Goal: Task Accomplishment & Management: Use online tool/utility

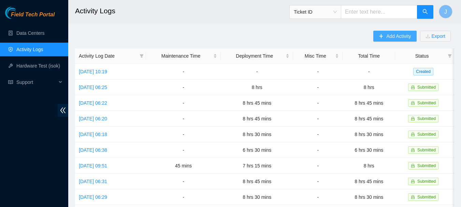
click at [382, 35] on icon "plus" at bounding box center [381, 36] width 5 height 5
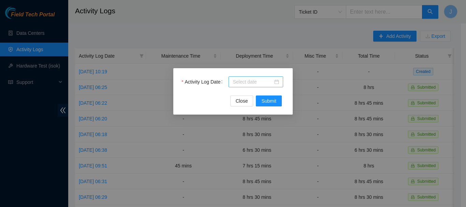
click at [276, 81] on div at bounding box center [256, 82] width 46 height 8
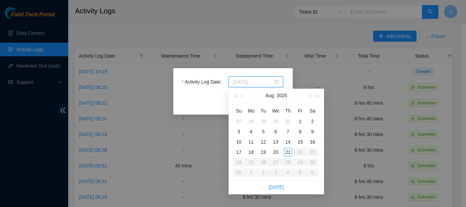
type input "[DATE]"
click at [288, 153] on div "21" at bounding box center [288, 152] width 8 height 8
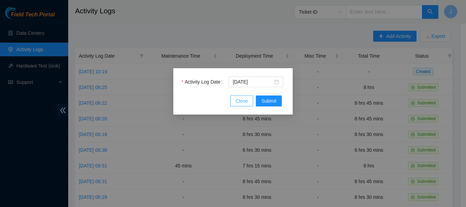
click at [243, 100] on span "Close" at bounding box center [242, 101] width 12 height 8
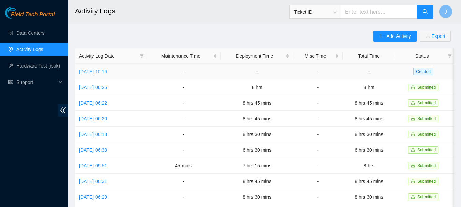
click at [107, 70] on link "[DATE] 10:19" at bounding box center [93, 71] width 28 height 5
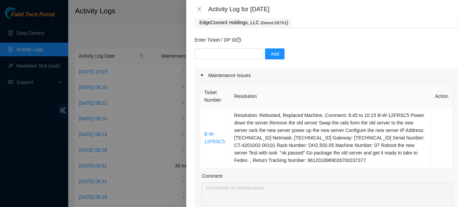
scroll to position [14, 0]
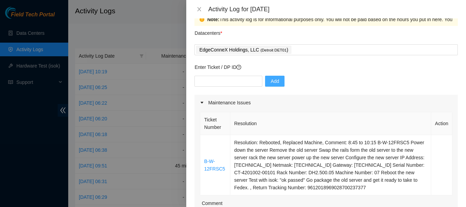
click at [271, 81] on span "Add" at bounding box center [275, 81] width 9 height 8
click at [242, 80] on input "text" at bounding box center [228, 81] width 68 height 11
click at [271, 80] on span "Add" at bounding box center [275, 81] width 9 height 8
drag, startPoint x: 203, startPoint y: 162, endPoint x: 222, endPoint y: 168, distance: 19.6
click at [222, 168] on td "B-W-12FRSC5" at bounding box center [215, 165] width 30 height 60
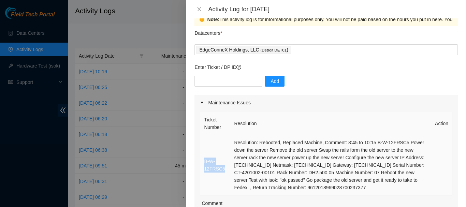
copy link "B-W-12FRSC5"
click at [212, 84] on input "text" at bounding box center [228, 81] width 68 height 11
paste input "B-W-12FRSC5"
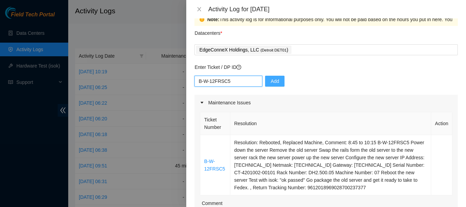
type input "B-W-12FRSC5"
click at [271, 79] on span "Add" at bounding box center [275, 81] width 9 height 8
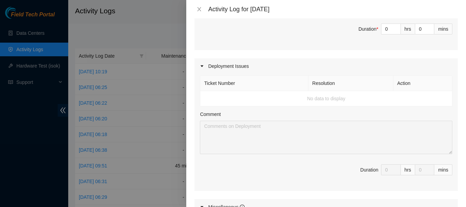
scroll to position [239, 0]
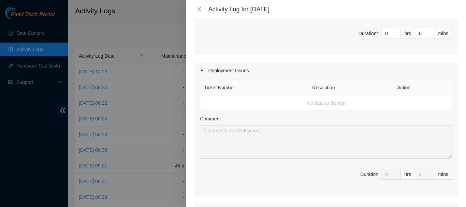
click at [323, 101] on td "No data to display" at bounding box center [326, 103] width 252 height 15
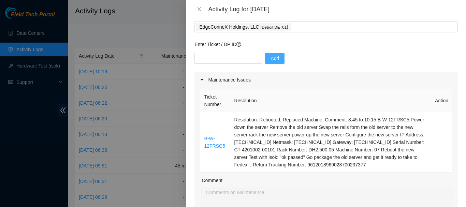
scroll to position [0, 0]
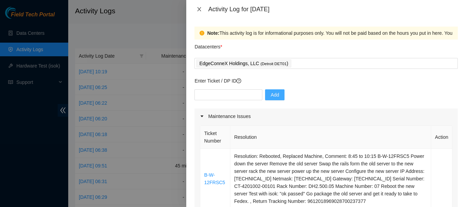
click at [199, 9] on icon "close" at bounding box center [200, 9] width 4 height 4
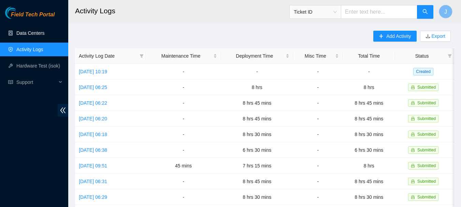
click at [30, 36] on link "Data Centers" at bounding box center [30, 32] width 28 height 5
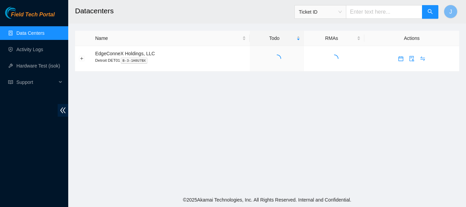
click at [29, 34] on link "Data Centers" at bounding box center [30, 32] width 28 height 5
